Goal: Transaction & Acquisition: Purchase product/service

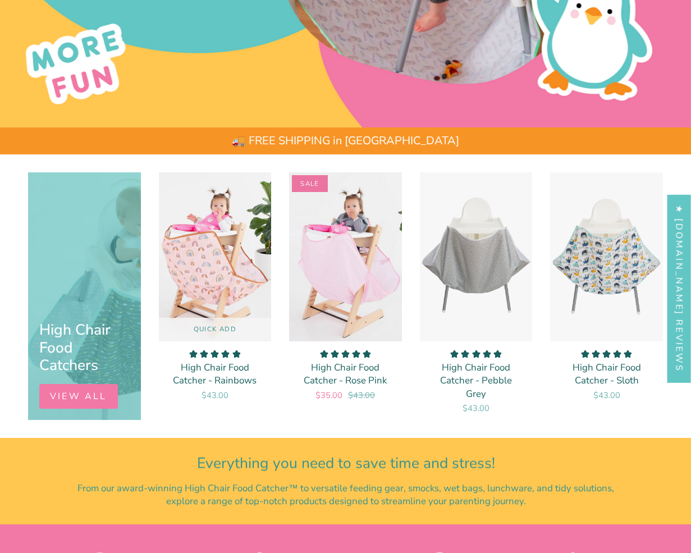
scroll to position [409, 0]
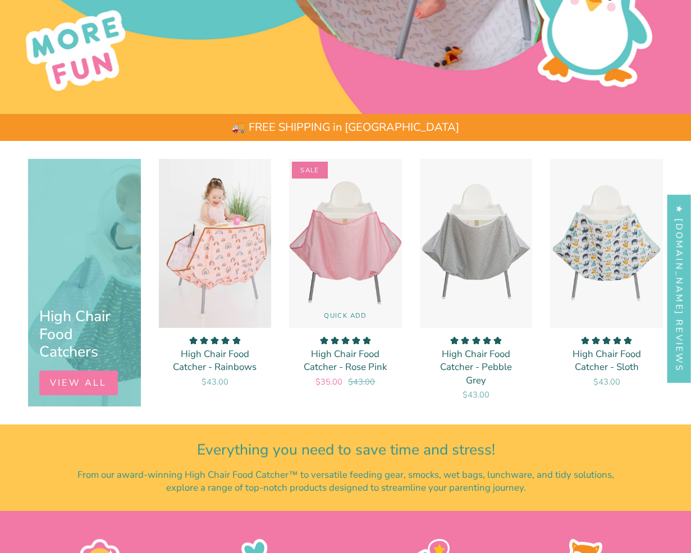
click at [376, 248] on img "High Chair Food Catcher - Rose Pink" at bounding box center [346, 243] width 114 height 170
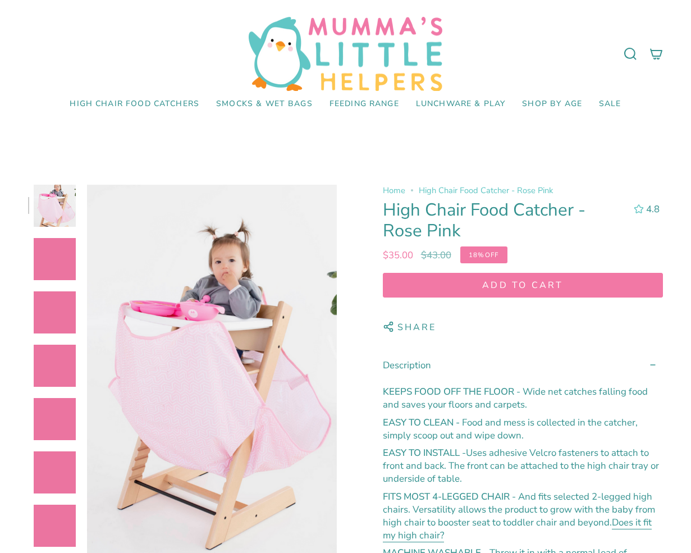
select select "pictures-first"
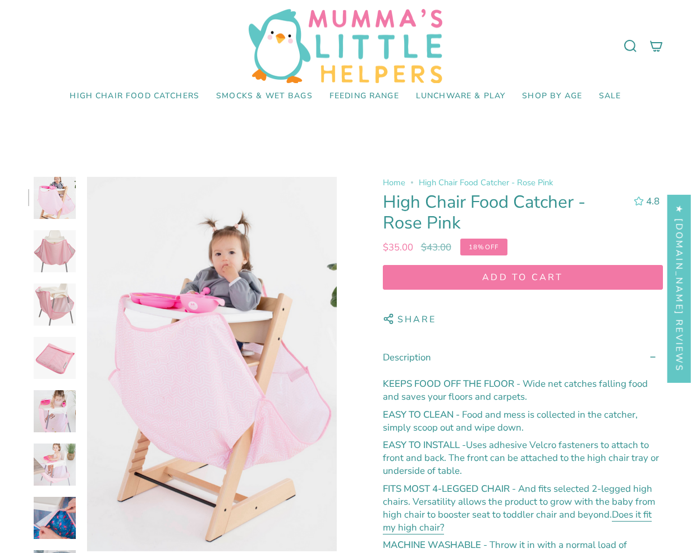
scroll to position [7, 0]
click at [54, 294] on img at bounding box center [55, 305] width 42 height 42
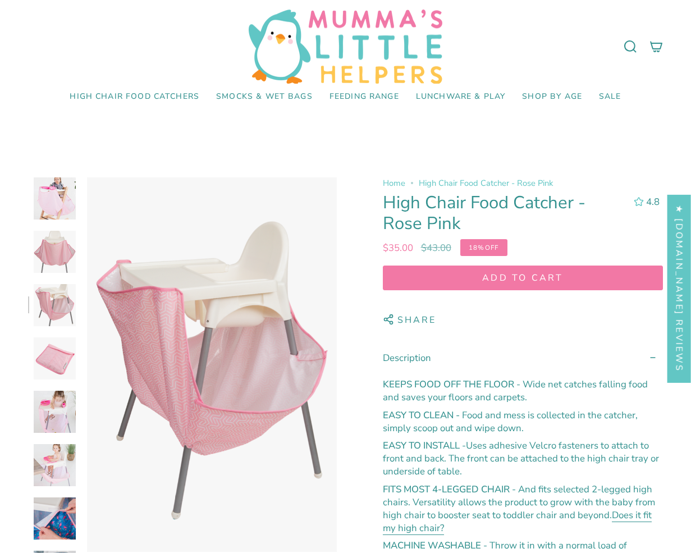
click at [55, 340] on img at bounding box center [55, 359] width 42 height 42
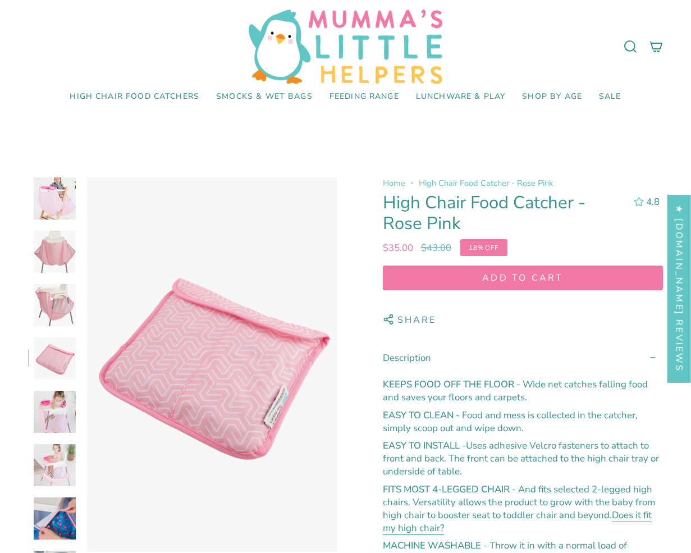
click at [57, 416] on img at bounding box center [55, 412] width 42 height 42
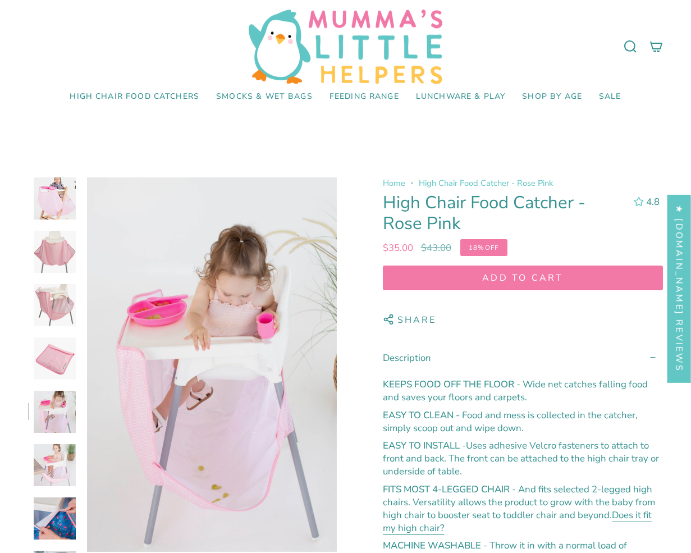
click at [49, 471] on img at bounding box center [55, 465] width 42 height 42
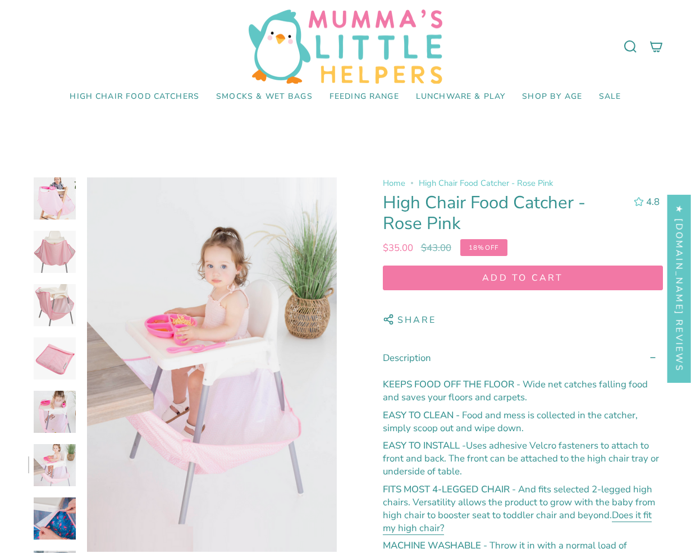
click at [51, 523] on img at bounding box center [55, 519] width 42 height 42
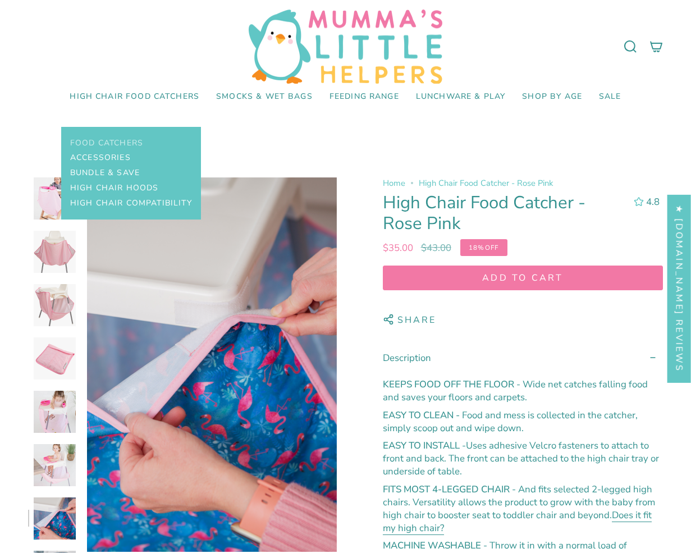
click at [105, 143] on span "Food Catchers" at bounding box center [106, 144] width 73 height 10
